Goal: Transaction & Acquisition: Purchase product/service

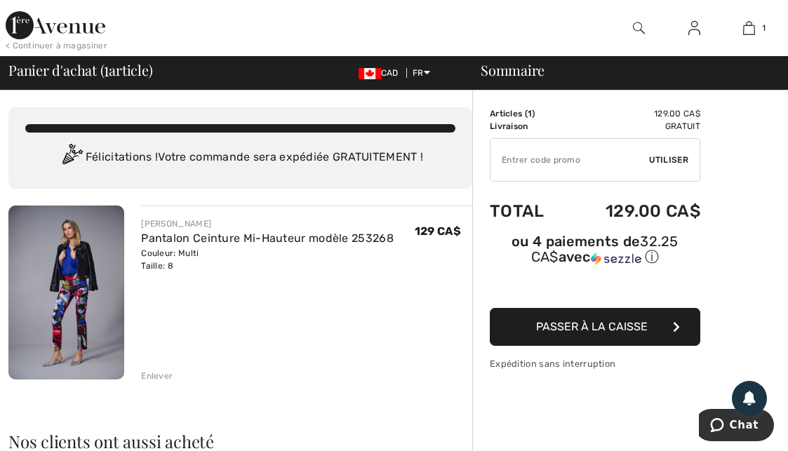
click at [597, 326] on span "Passer à la caisse" at bounding box center [592, 326] width 112 height 13
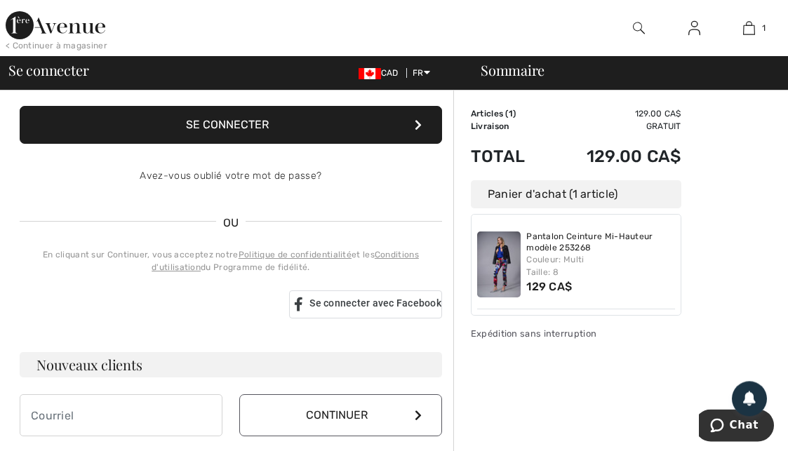
scroll to position [215, 0]
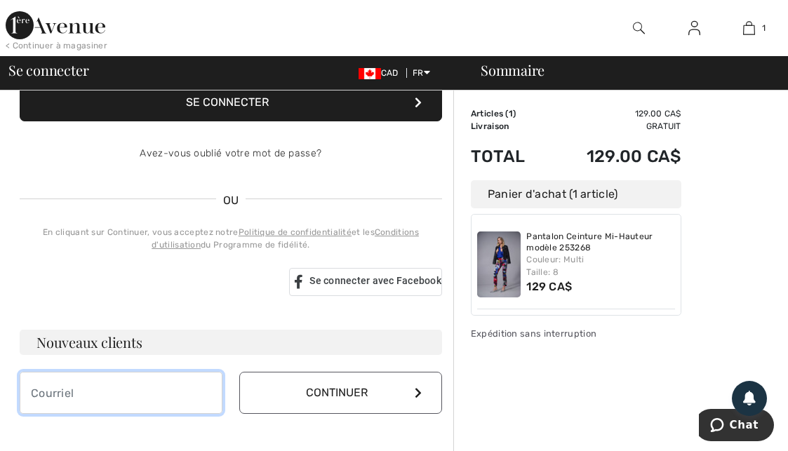
click at [128, 399] on input "email" at bounding box center [121, 393] width 203 height 42
type input "V"
type input "[EMAIL_ADDRESS][DOMAIN_NAME]"
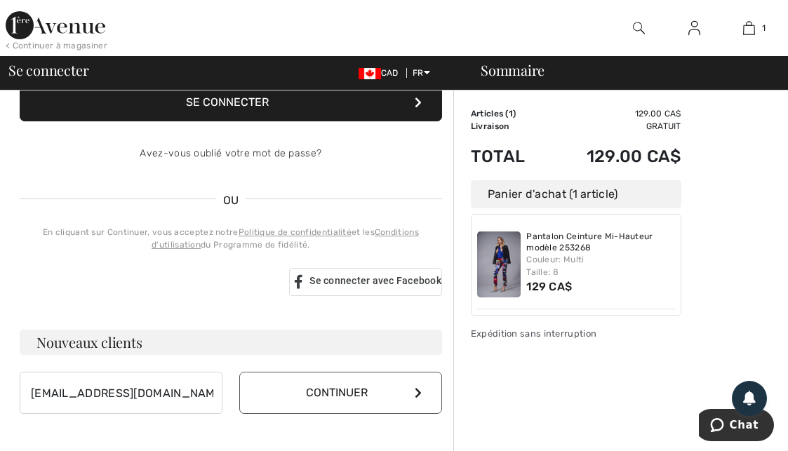
click at [385, 394] on button "Continuer" at bounding box center [340, 393] width 203 height 42
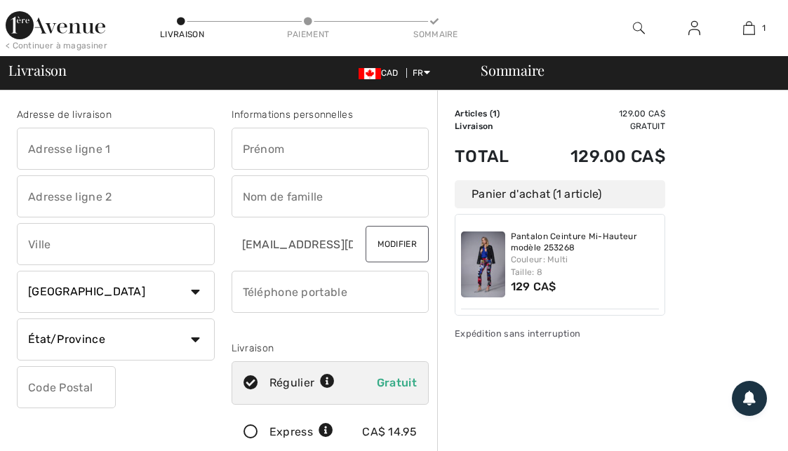
checkbox input "true"
click at [134, 153] on input "text" at bounding box center [116, 149] width 198 height 42
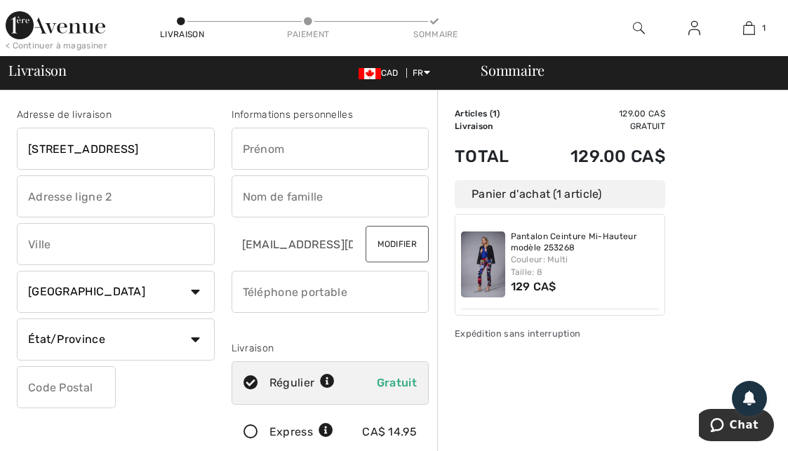
type input "3345, 8e rue"
click at [99, 252] on input "text" at bounding box center [116, 244] width 198 height 42
type input "s"
type input "A"
type input "St-Georges"
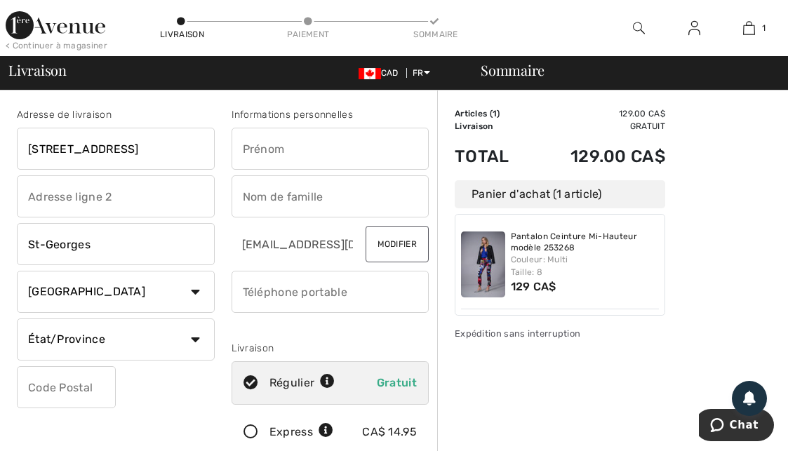
click at [302, 152] on input "text" at bounding box center [331, 149] width 198 height 42
type input "Véronique"
click at [290, 200] on input "text" at bounding box center [331, 196] width 198 height 42
type input "Pomerleau"
click at [379, 302] on input "phone" at bounding box center [331, 292] width 198 height 42
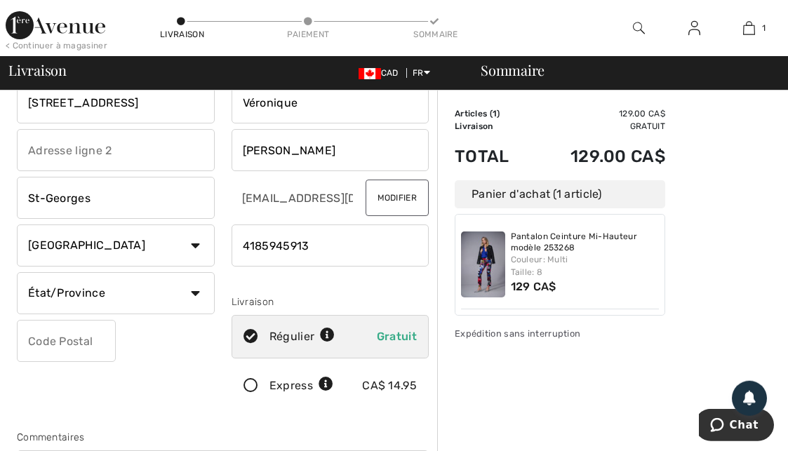
scroll to position [72, 0]
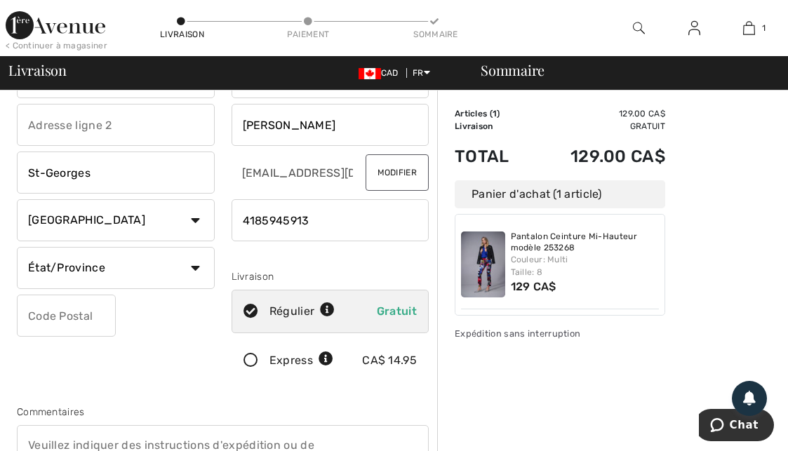
type input "4185945913"
click at [17, 247] on select "État/Province Alberta Colombie-Britannique Ile-du-Prince-Edward Manitoba Nouvea…" at bounding box center [116, 268] width 198 height 42
select select "QC"
click option "[GEOGRAPHIC_DATA]" at bounding box center [0, 0] width 0 height 0
click at [93, 316] on input "text" at bounding box center [66, 316] width 99 height 42
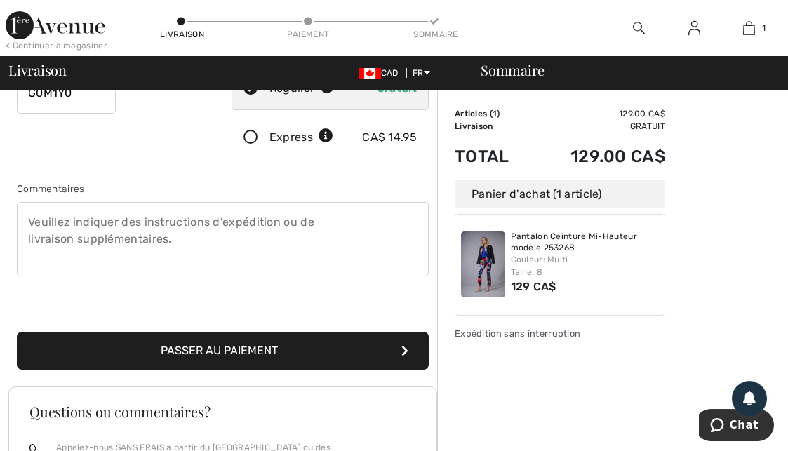
scroll to position [358, 0]
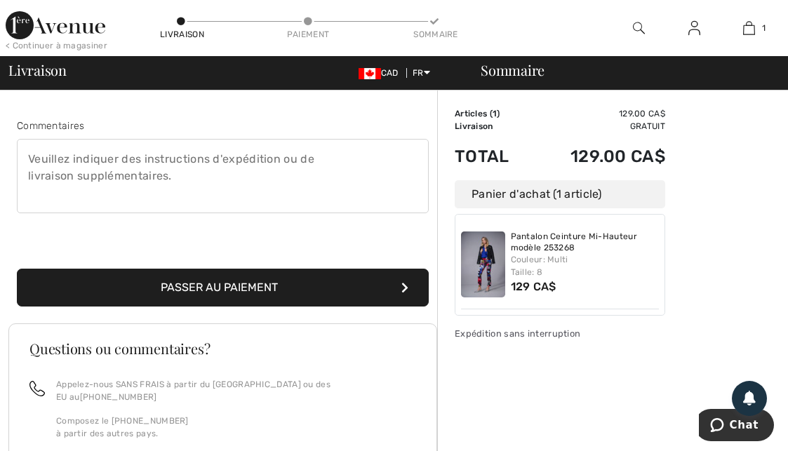
type input "G0M1Y0"
click at [244, 287] on button "Passer au paiement" at bounding box center [223, 288] width 412 height 38
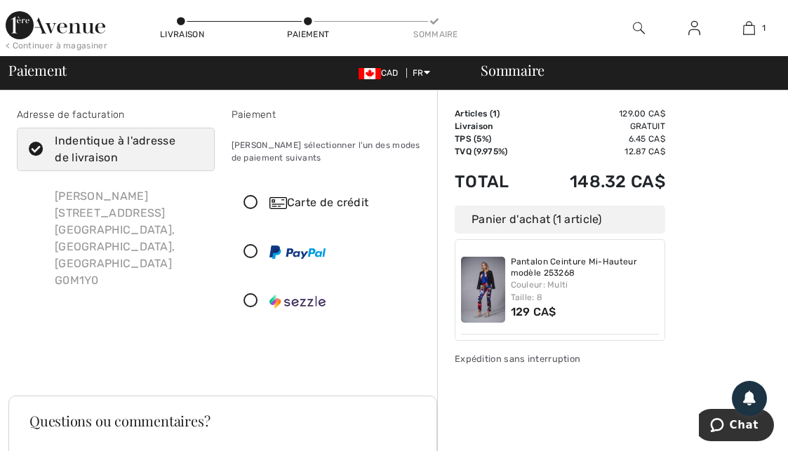
click at [251, 199] on icon at bounding box center [250, 203] width 37 height 15
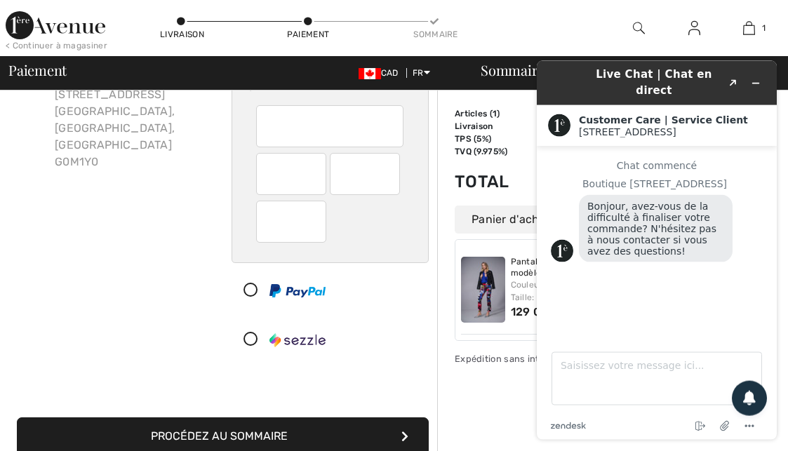
scroll to position [143, 0]
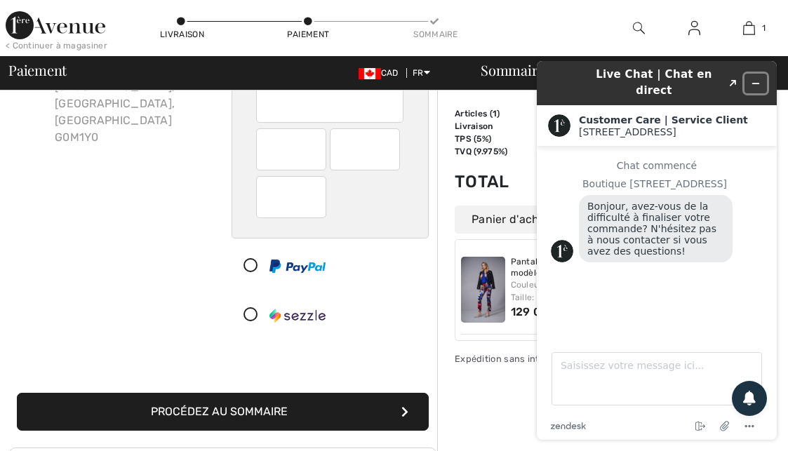
click at [755, 84] on icon "Réduire le widget" at bounding box center [756, 84] width 6 height 0
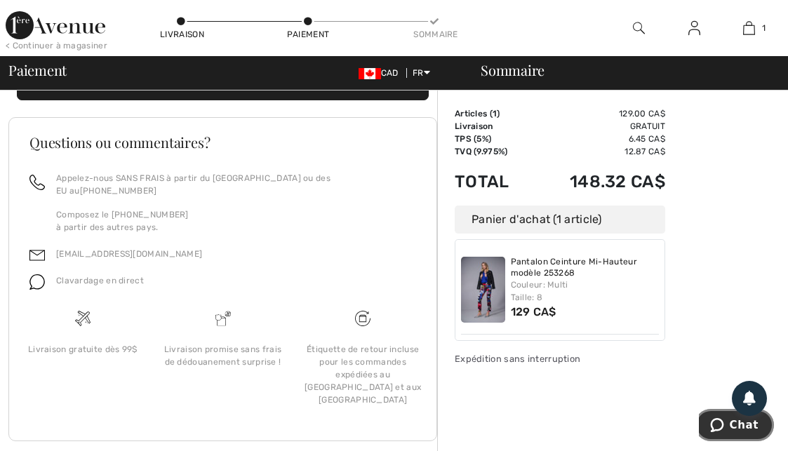
scroll to position [259, 0]
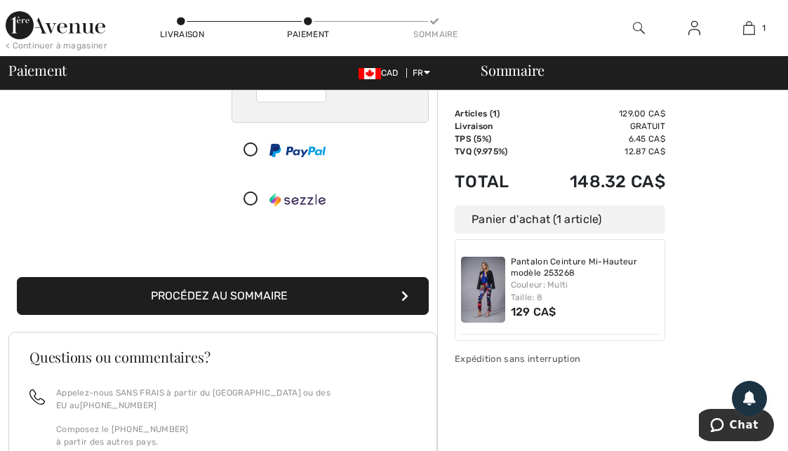
click at [164, 295] on button "Procédez au sommaire" at bounding box center [223, 296] width 412 height 38
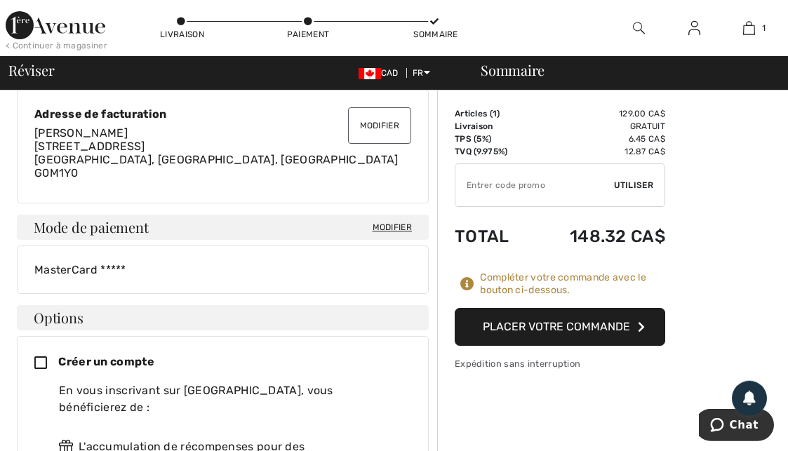
scroll to position [430, 0]
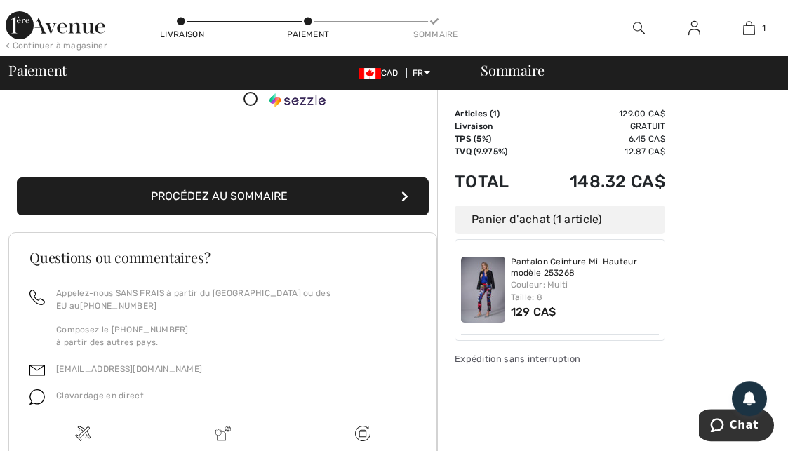
scroll to position [358, 0]
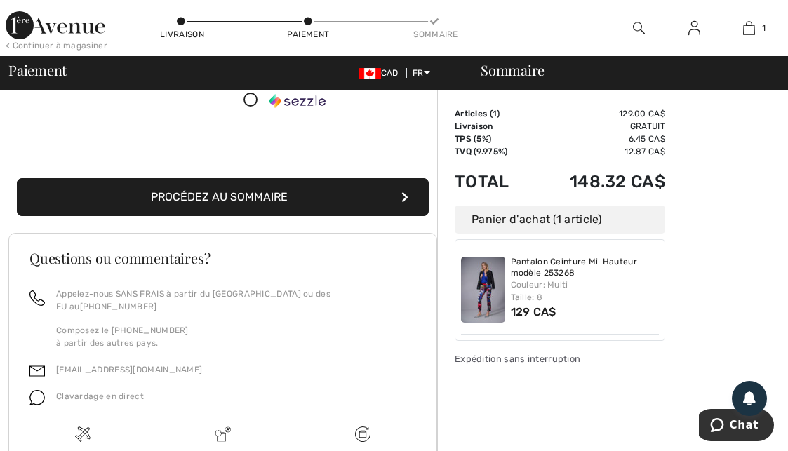
click at [384, 197] on button "Procédez au sommaire" at bounding box center [223, 197] width 412 height 38
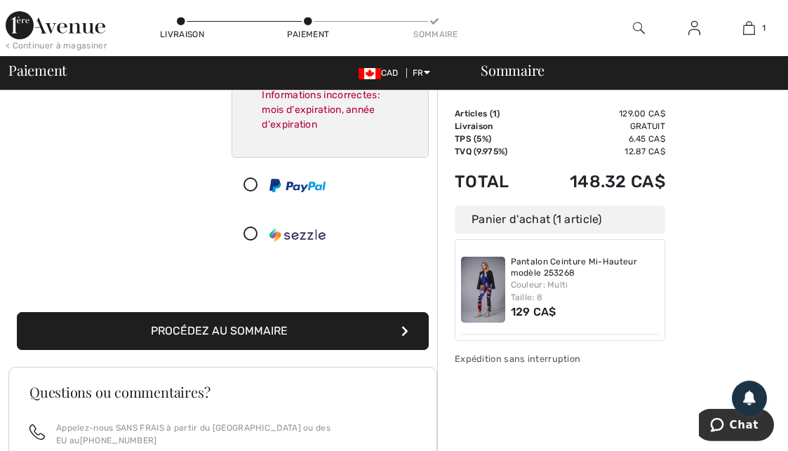
scroll to position [355, 0]
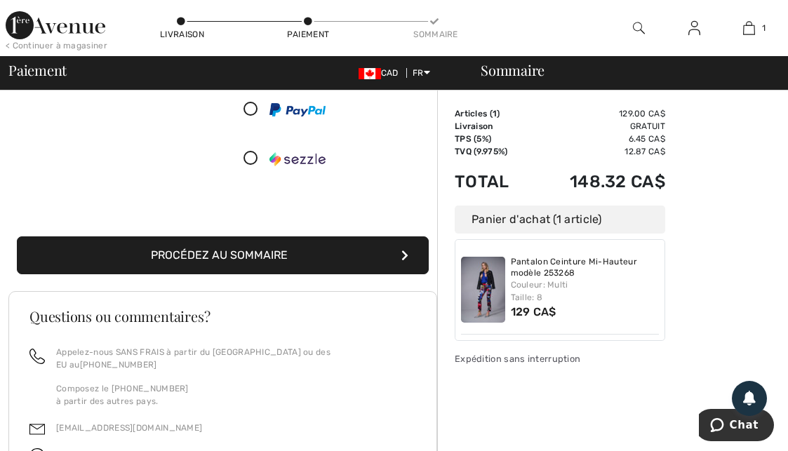
click at [277, 260] on button "Procédez au sommaire" at bounding box center [223, 256] width 412 height 38
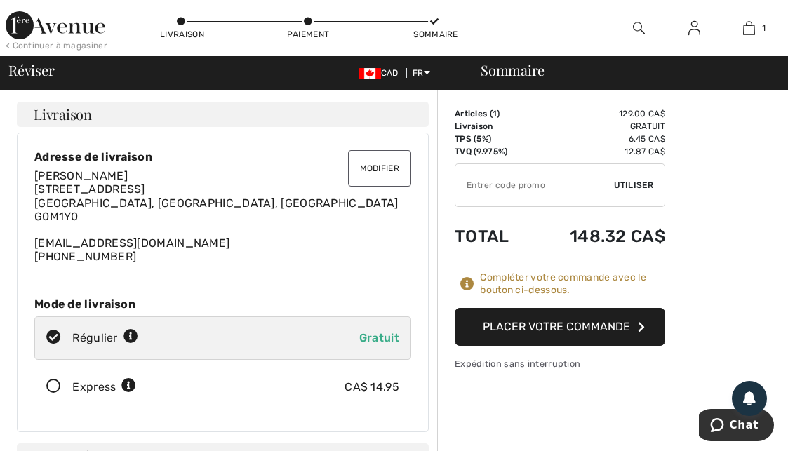
click at [373, 168] on button "Modifier" at bounding box center [379, 168] width 63 height 36
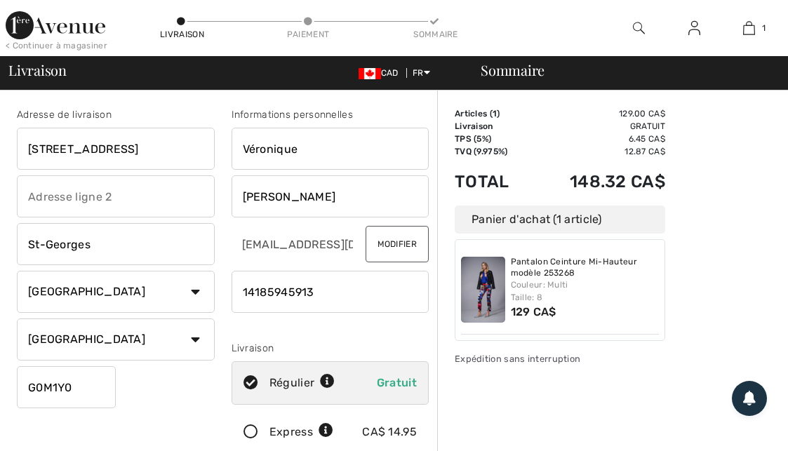
click at [109, 248] on input "St-Georges" at bounding box center [116, 244] width 198 height 42
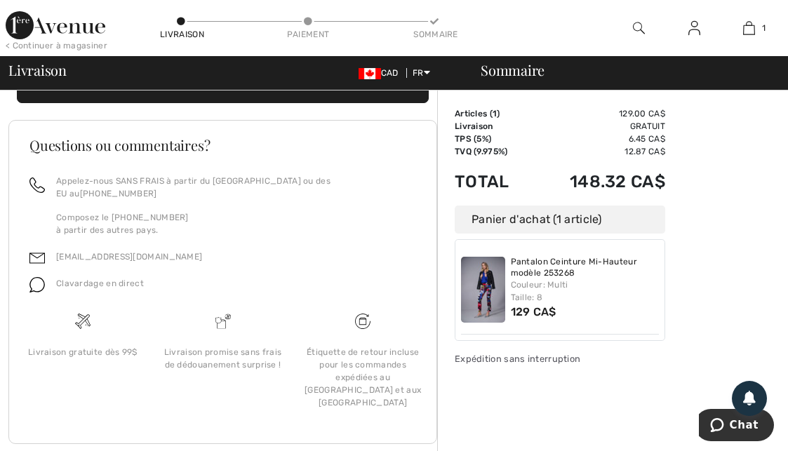
scroll to position [347, 0]
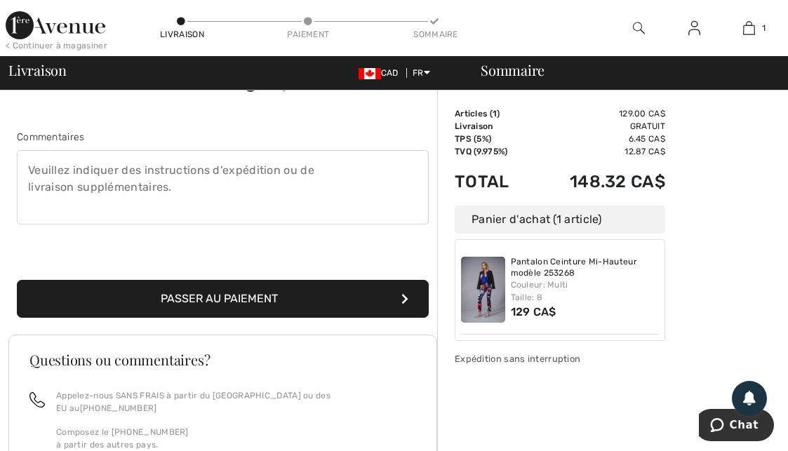
type input "St-Prosper"
click at [312, 297] on button "Passer au paiement" at bounding box center [223, 299] width 412 height 38
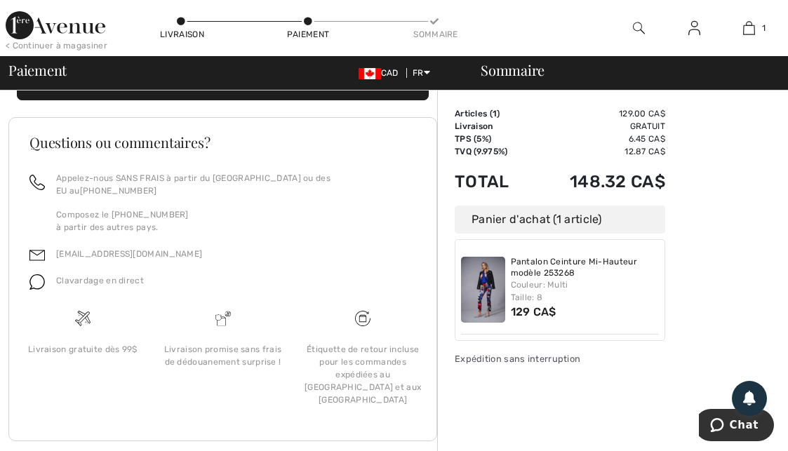
scroll to position [187, 0]
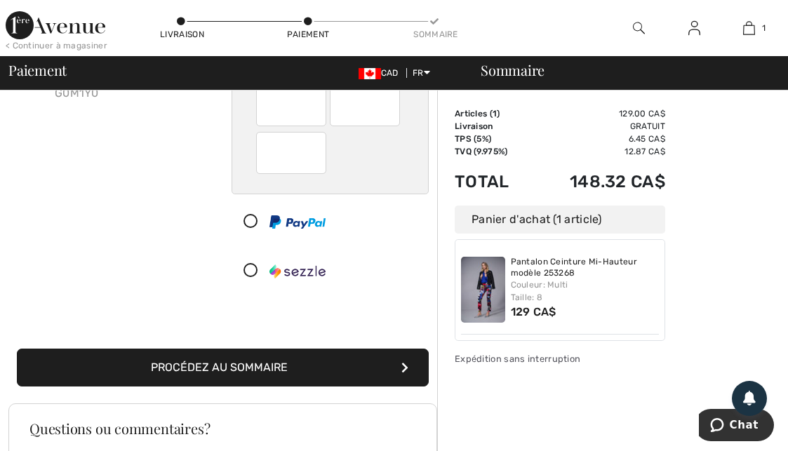
click at [323, 370] on button "Procédez au sommaire" at bounding box center [223, 368] width 412 height 38
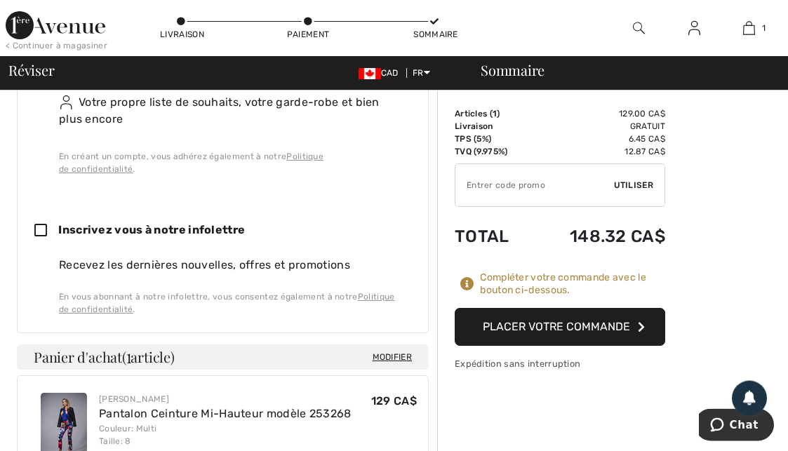
scroll to position [859, 0]
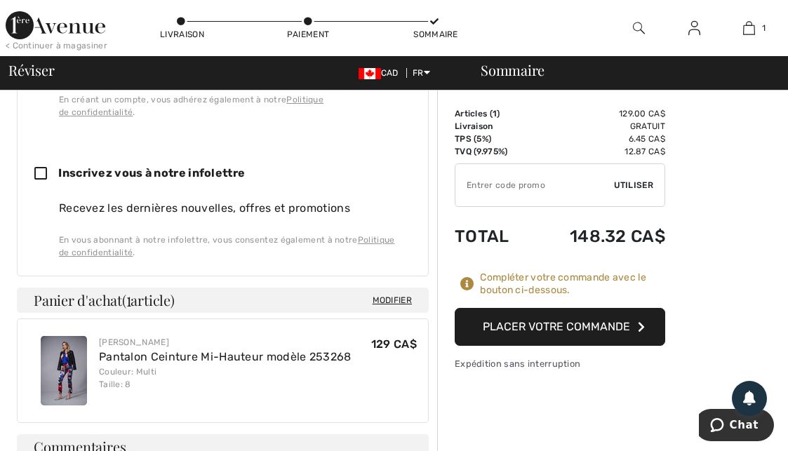
click at [571, 326] on button "Placer votre commande" at bounding box center [560, 327] width 211 height 38
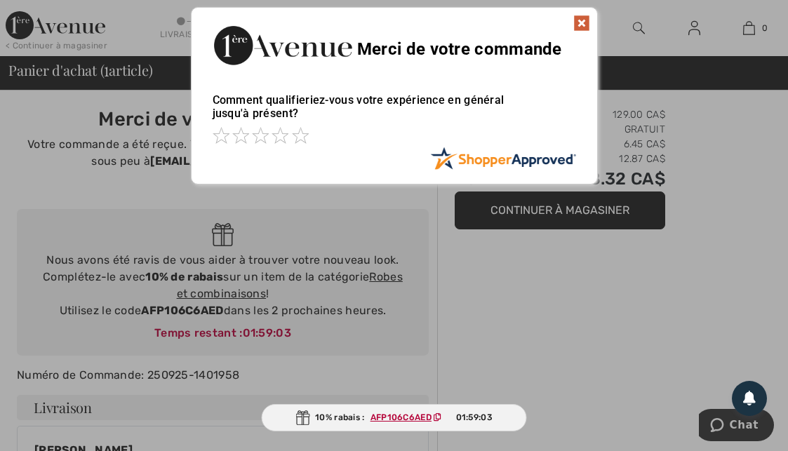
click at [576, 15] on img at bounding box center [581, 23] width 17 height 17
